Goal: Task Accomplishment & Management: Manage account settings

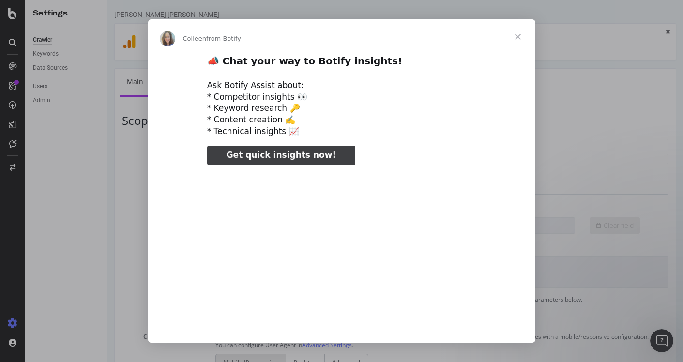
type input "105329"
click at [516, 33] on span "Close" at bounding box center [517, 36] width 35 height 35
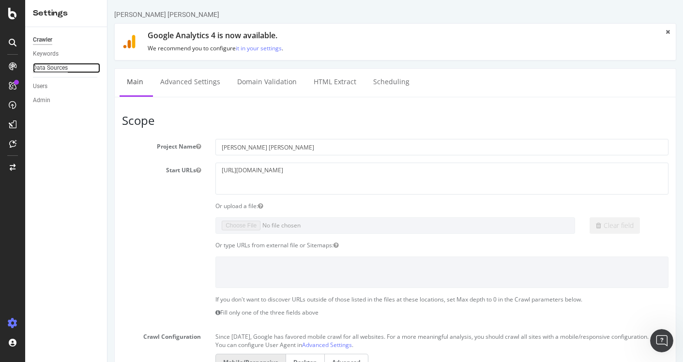
click at [47, 67] on div "Data Sources" at bounding box center [50, 68] width 35 height 10
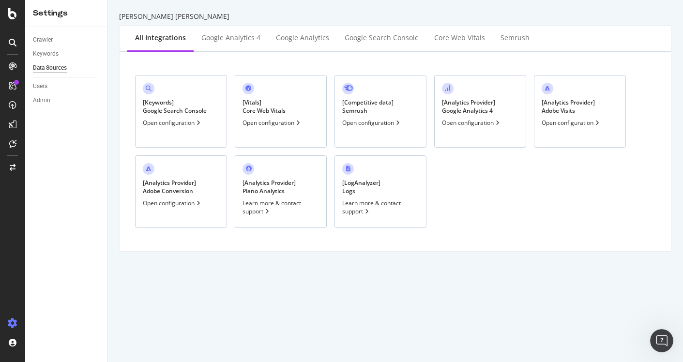
click at [277, 121] on div "Open configuration" at bounding box center [271, 123] width 59 height 8
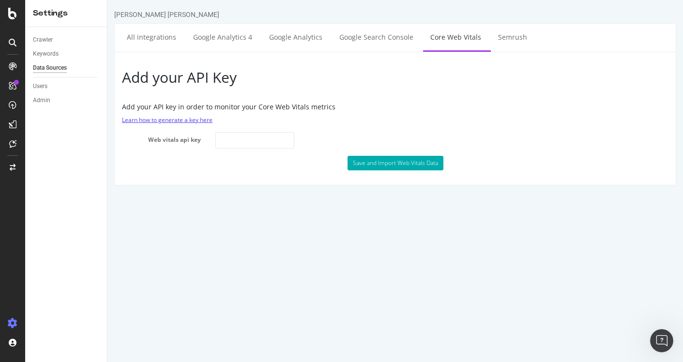
click at [149, 119] on link "Learn how to generate a key here" at bounding box center [167, 120] width 90 height 8
click at [266, 137] on input "text" at bounding box center [254, 140] width 79 height 16
paste input "[SECURITY_DATA]"
type input "[SECURITY_DATA]"
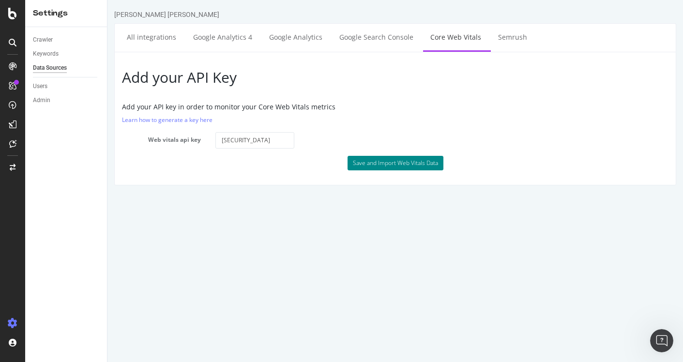
click at [386, 161] on button "Save and Import Web Vitals Data" at bounding box center [395, 163] width 96 height 15
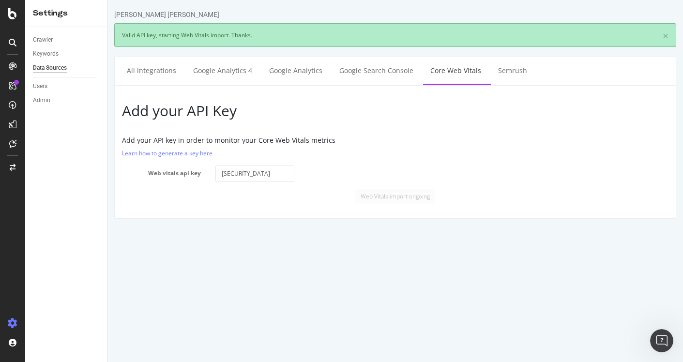
scroll to position [0, 0]
